Goal: Find specific page/section: Find specific page/section

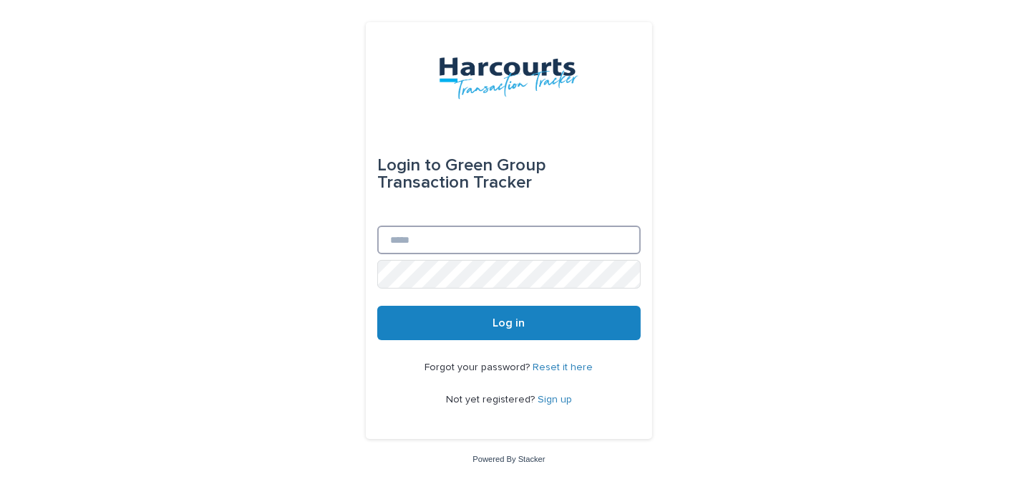
type input "**********"
click at [480, 323] on button "Log in" at bounding box center [508, 323] width 263 height 34
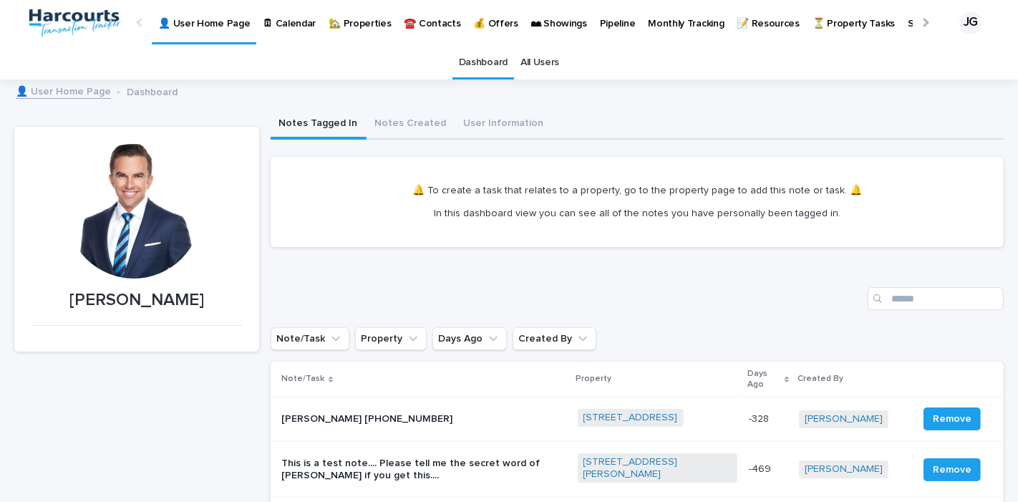
click at [362, 29] on p "🏡 Properties" at bounding box center [360, 15] width 62 height 30
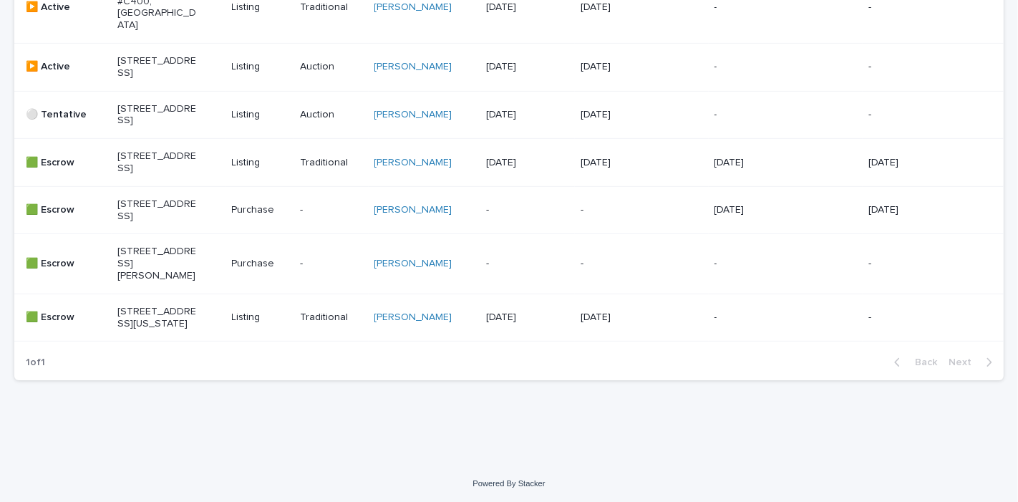
scroll to position [440, 0]
click at [177, 217] on p "[STREET_ADDRESS]" at bounding box center [156, 208] width 79 height 24
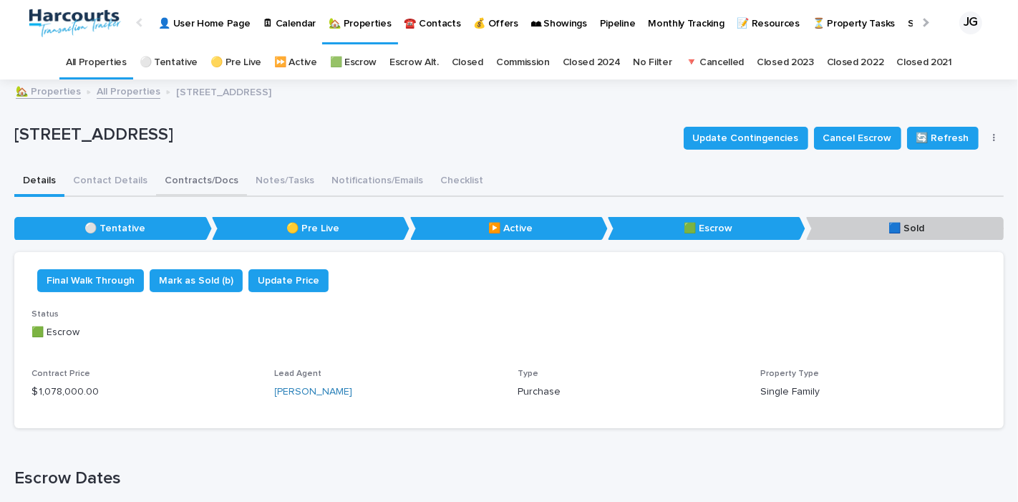
click at [213, 179] on button "Contracts/Docs" at bounding box center [201, 182] width 91 height 30
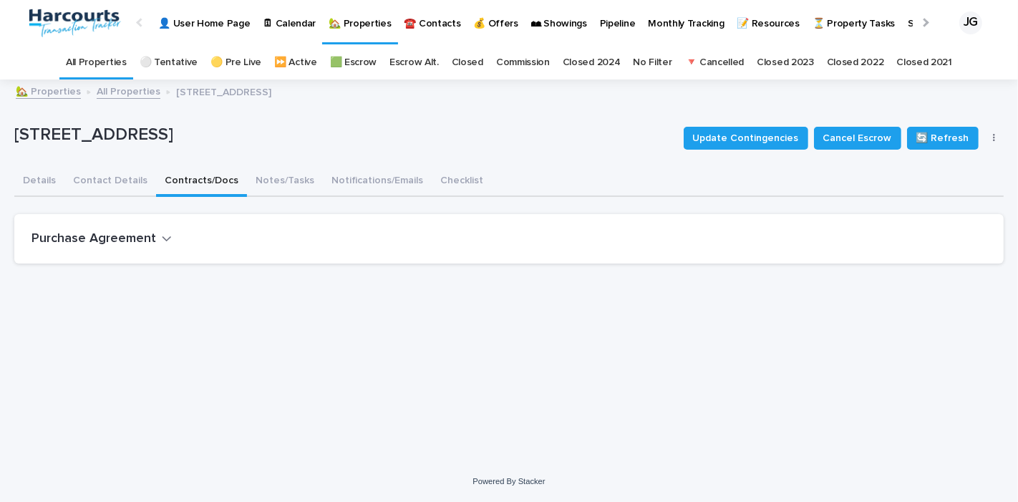
click at [154, 238] on button "Purchase Agreement" at bounding box center [101, 239] width 140 height 16
